Goal: Navigation & Orientation: Find specific page/section

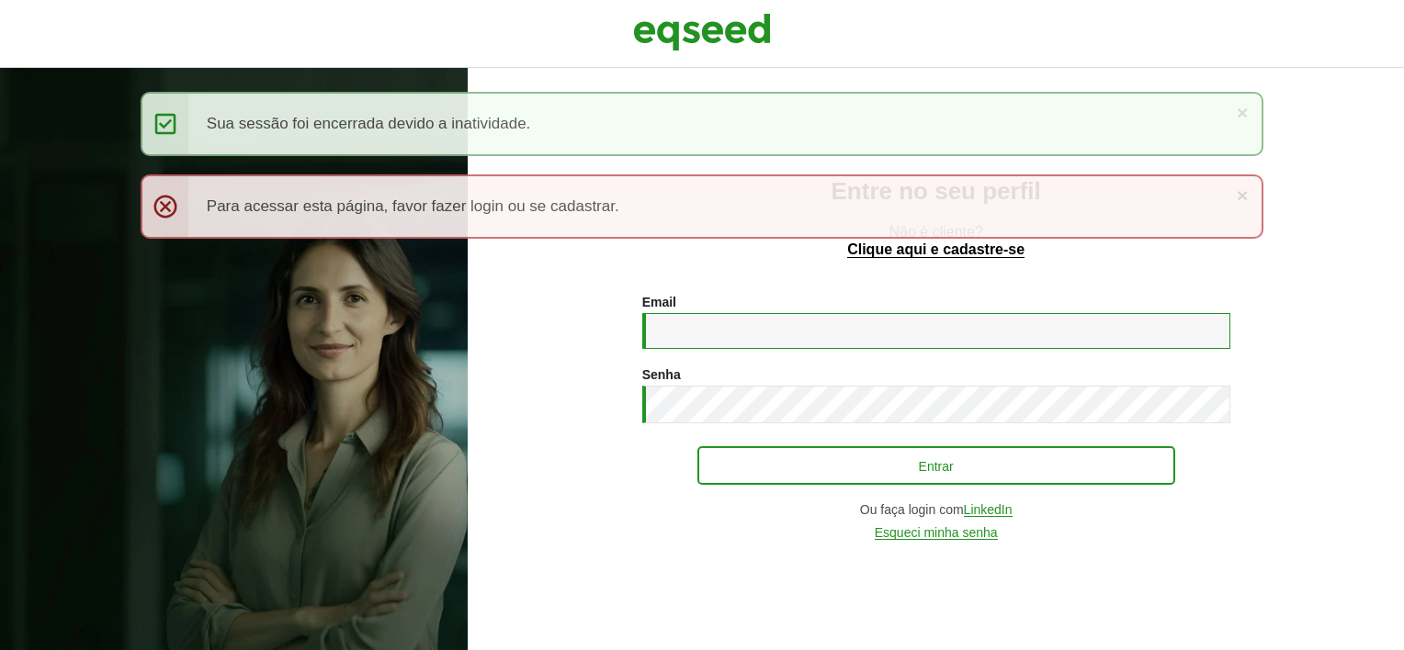
type input "**********"
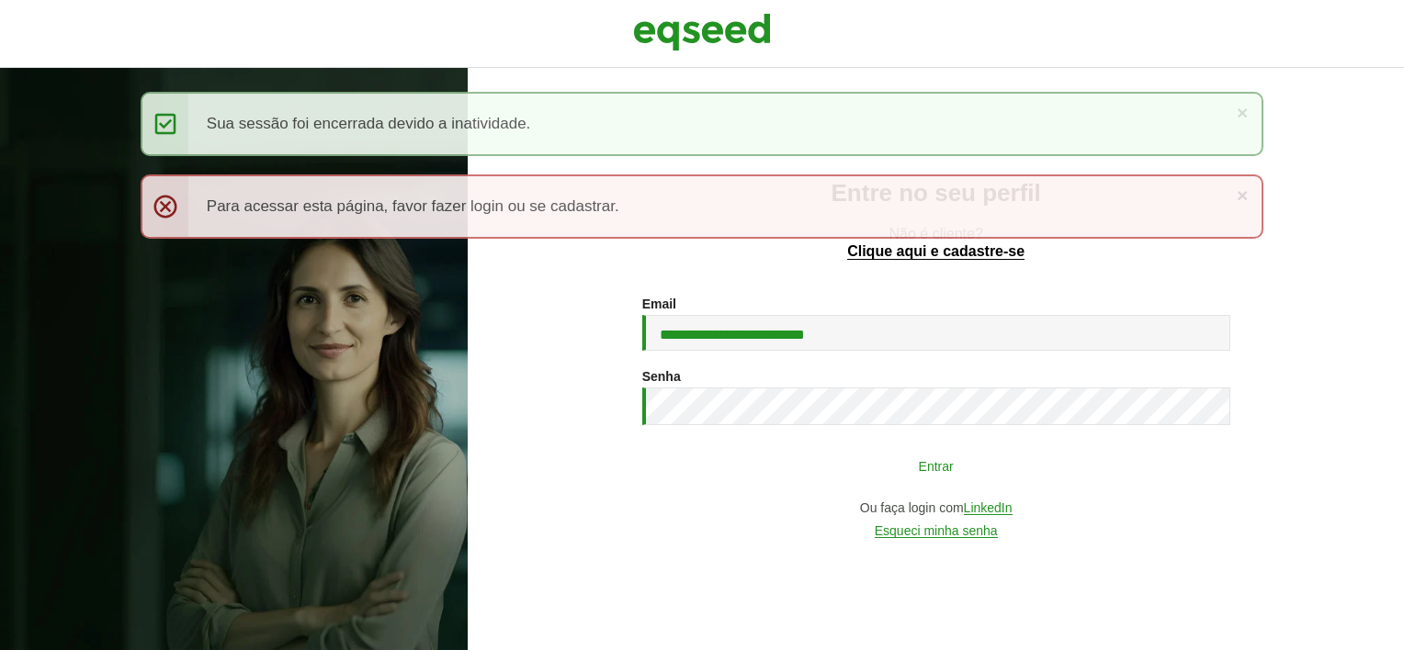
click at [779, 475] on button "Entrar" at bounding box center [936, 465] width 478 height 35
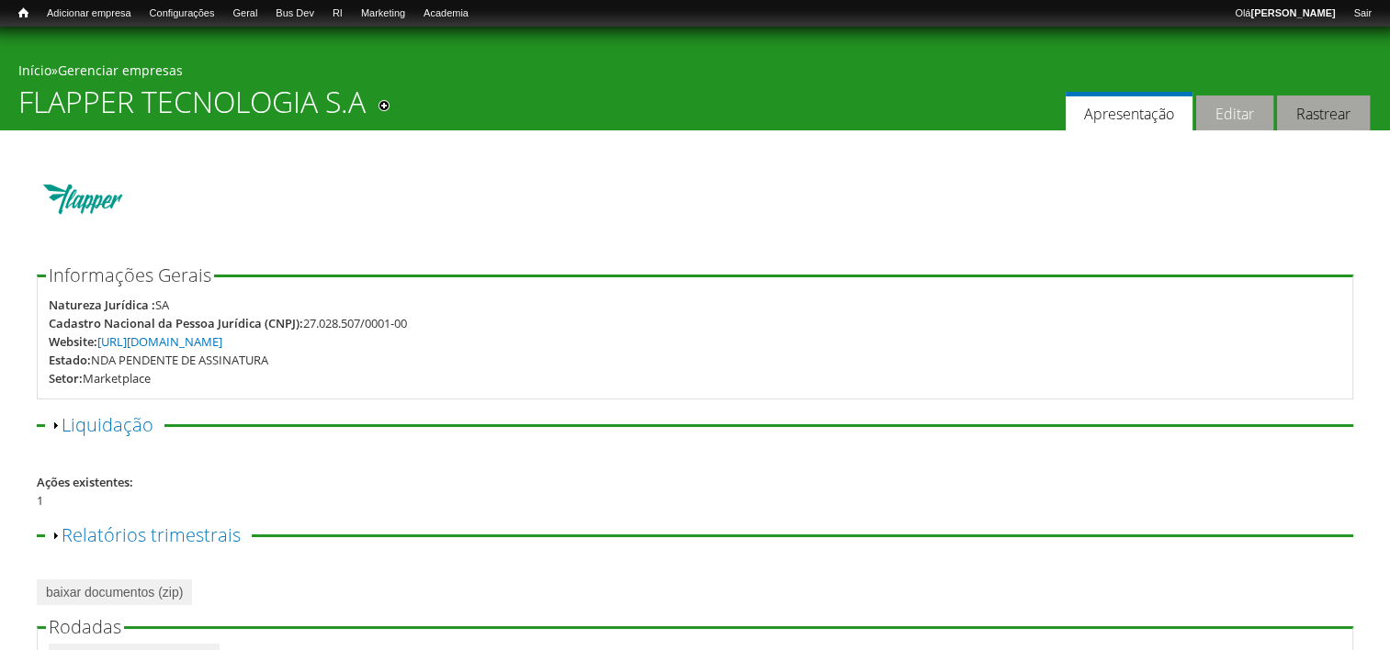
click at [1202, 114] on link "Editar" at bounding box center [1234, 114] width 77 height 36
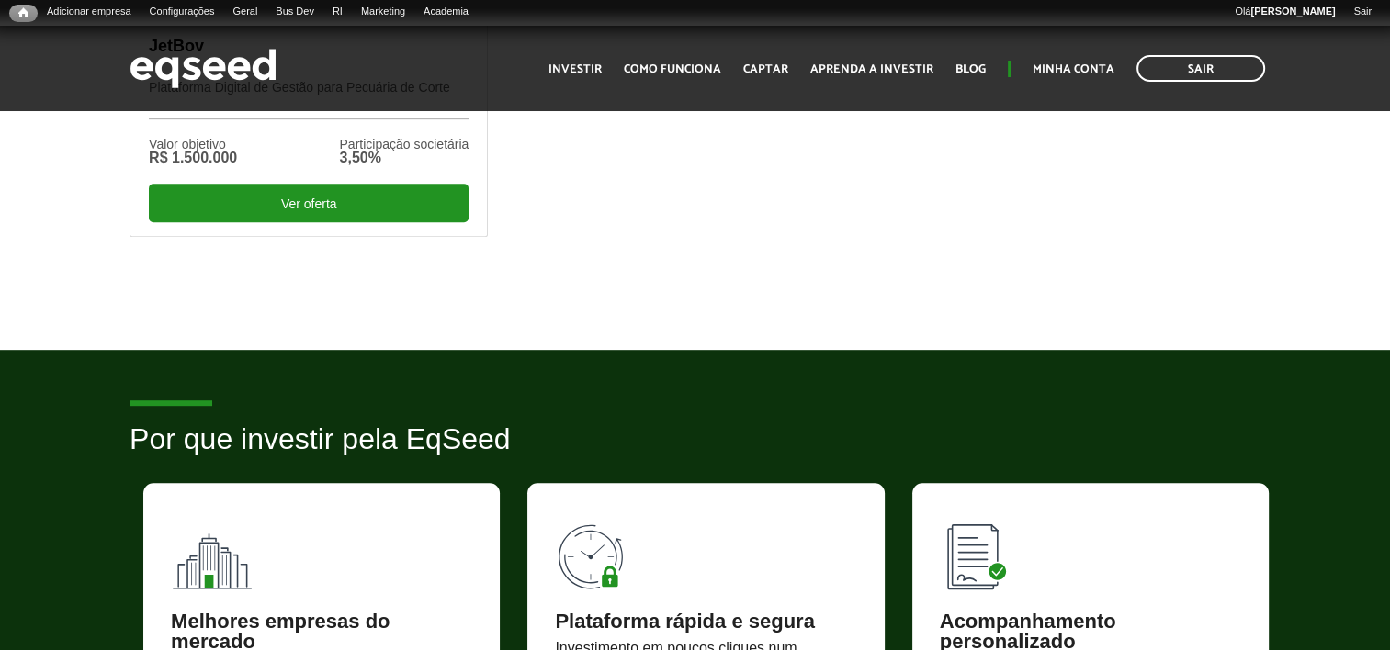
scroll to position [1194, 0]
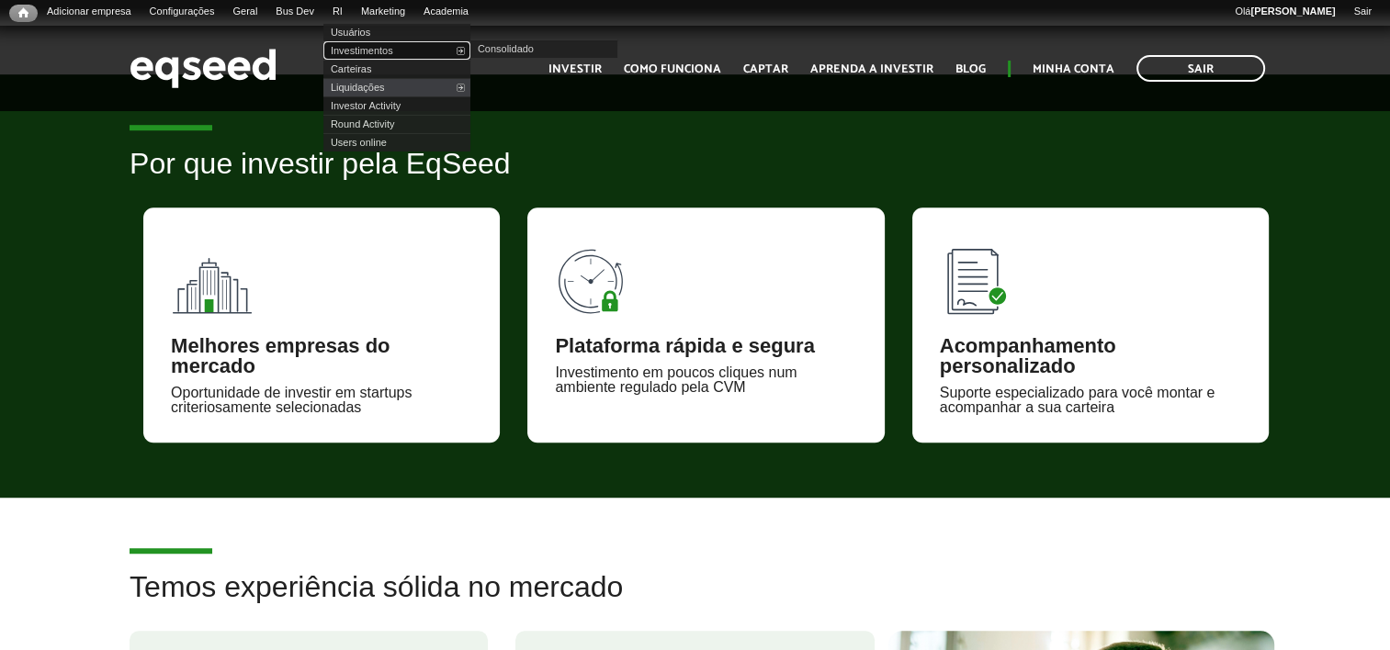
click at [384, 55] on link "Investimentos" at bounding box center [396, 50] width 147 height 18
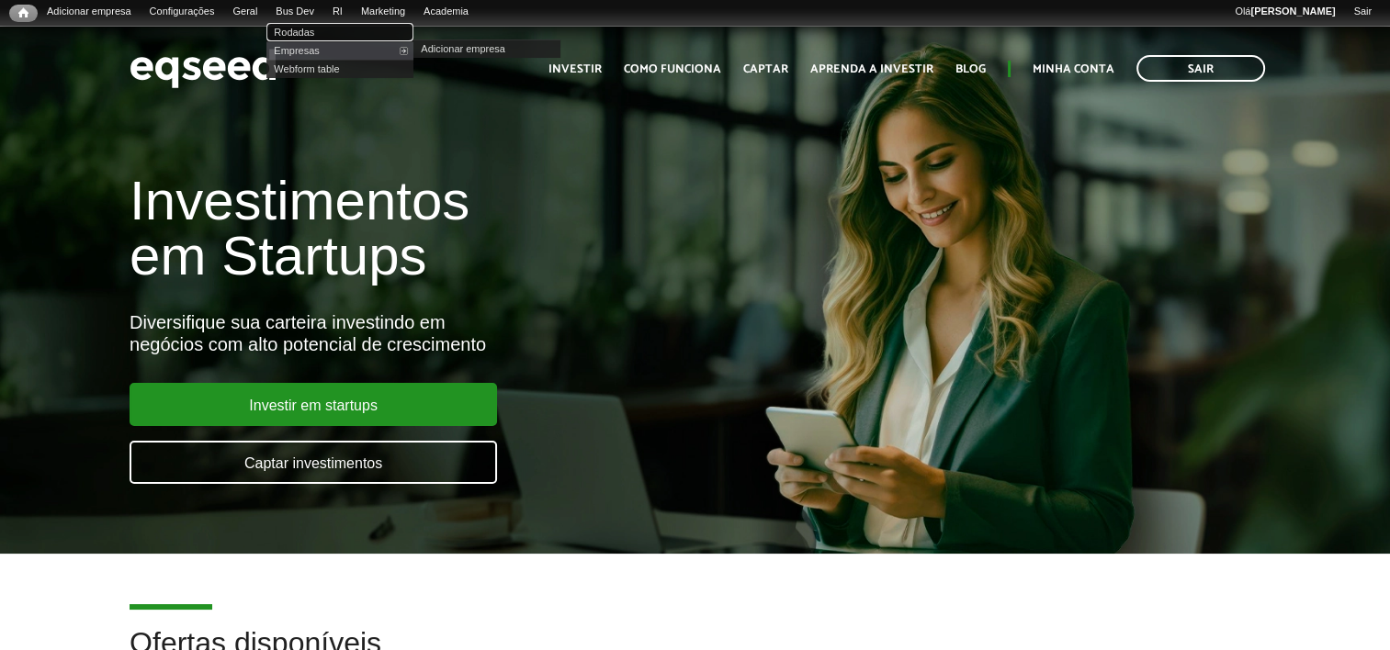
click at [320, 30] on link "Rodadas" at bounding box center [339, 32] width 147 height 18
